Goal: Task Accomplishment & Management: Use online tool/utility

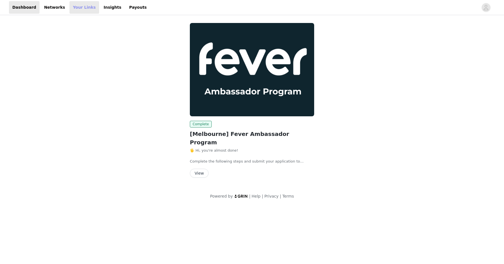
click at [77, 7] on link "Your Links" at bounding box center [84, 7] width 30 height 13
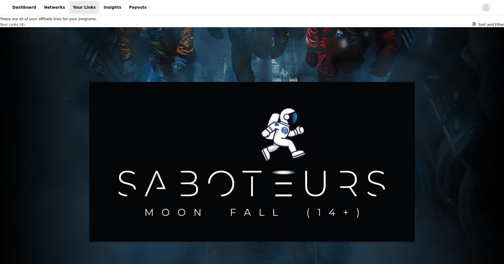
click at [472, 27] on button "Sort and Filter" at bounding box center [488, 25] width 32 height 6
click at [4, 5] on icon "Close" at bounding box center [2, 3] width 4 height 4
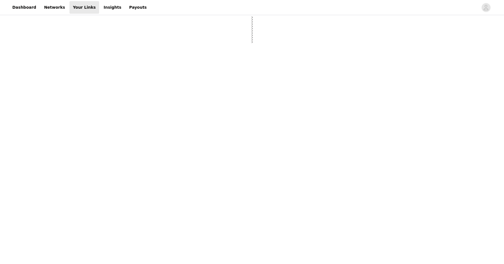
select select "24"
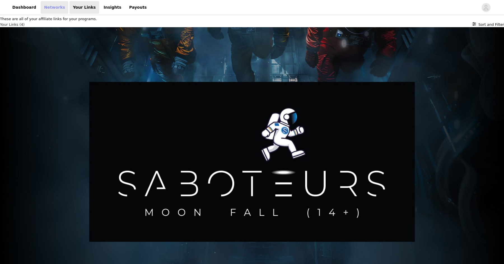
click at [44, 8] on link "Networks" at bounding box center [55, 7] width 28 height 13
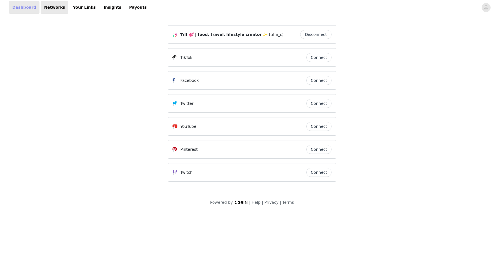
click at [29, 7] on link "Dashboard" at bounding box center [24, 7] width 31 height 13
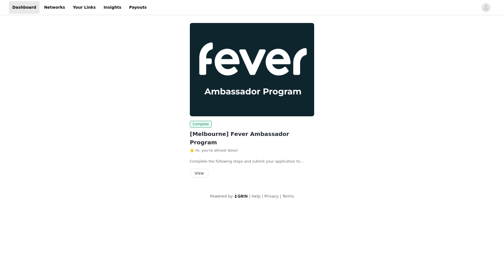
click at [201, 168] on button "View" at bounding box center [199, 172] width 19 height 9
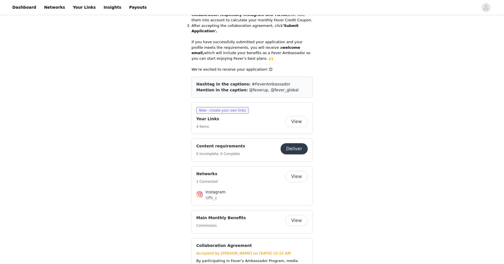
scroll to position [255, 0]
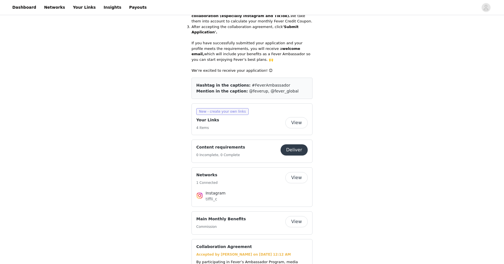
click at [234, 108] on span "New - create your own links" at bounding box center [222, 111] width 52 height 7
click at [297, 118] on button "View" at bounding box center [296, 122] width 22 height 11
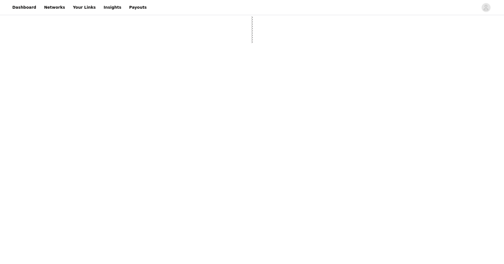
select select "12"
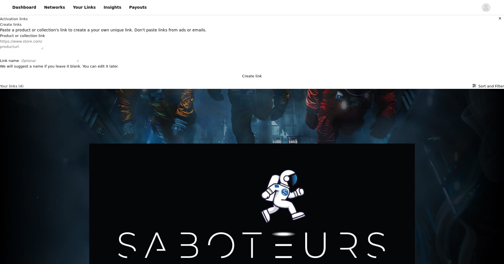
click at [43, 50] on textarea "Product or collection link" at bounding box center [21, 44] width 43 height 11
paste textarea "[URL][DOMAIN_NAME]"
type textarea "[URL][DOMAIN_NAME]"
click at [79, 62] on textarea "Link name - Optional" at bounding box center [57, 56] width 43 height 11
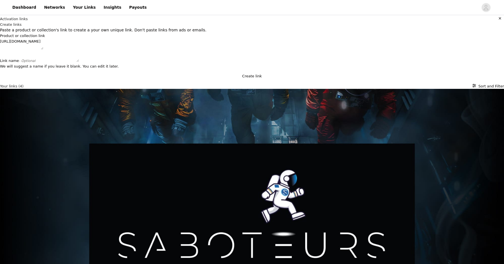
paste textarea "Candlelight: The World of [PERSON_NAME]"
type textarea "Candlelight: The World of [PERSON_NAME]"
click at [211, 79] on button "Create link" at bounding box center [252, 76] width 504 height 6
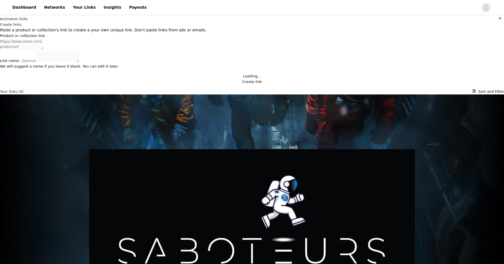
scroll to position [0, 0]
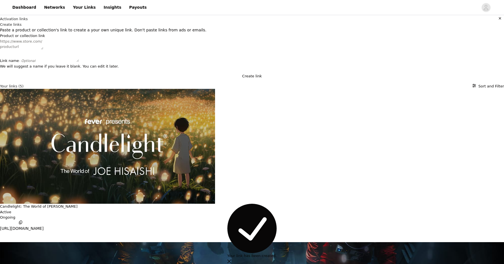
click at [44, 225] on p "[URL][DOMAIN_NAME]" at bounding box center [22, 228] width 44 height 6
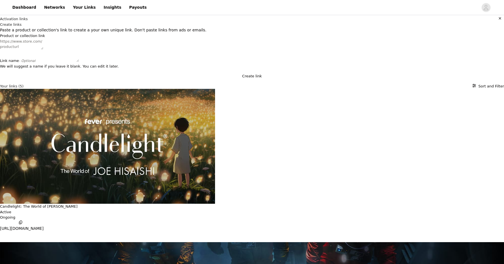
click at [44, 225] on p "[URL][DOMAIN_NAME]" at bounding box center [22, 228] width 44 height 6
click at [78, 203] on p "Candlelight: The World of [PERSON_NAME]" at bounding box center [39, 206] width 78 height 6
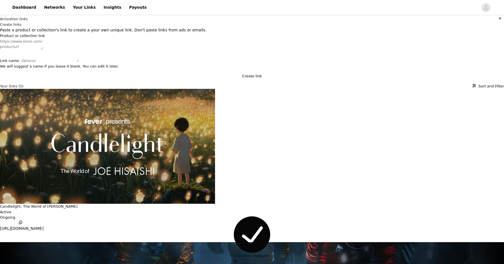
click at [78, 203] on p "Candlelight: The World of [PERSON_NAME]" at bounding box center [39, 206] width 78 height 6
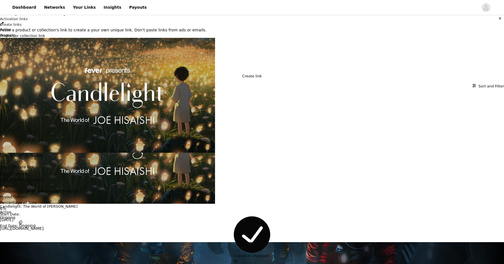
click at [427, 17] on h3 "Candlelight: The World of [PERSON_NAME]" at bounding box center [252, 14] width 504 height 6
copy div "Candlelight: The World of [PERSON_NAME]"
